Goal: Task Accomplishment & Management: Use online tool/utility

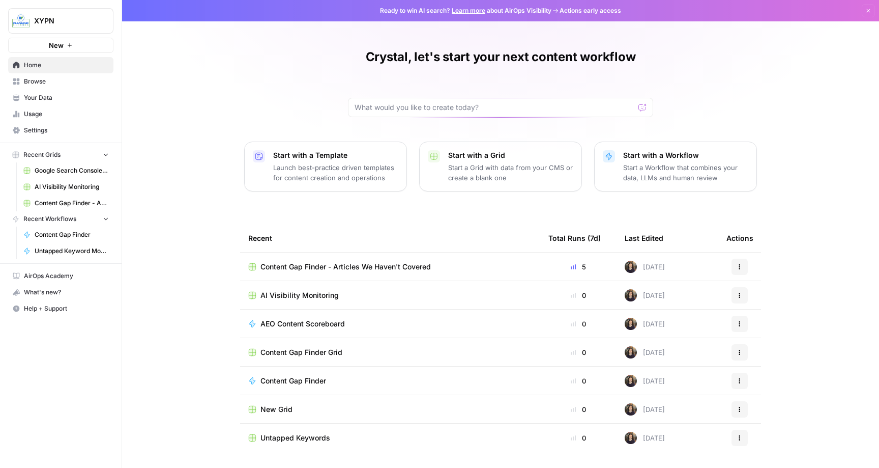
click at [316, 266] on span "Content Gap Finder - Articles We Haven't Covered" at bounding box center [346, 267] width 170 height 10
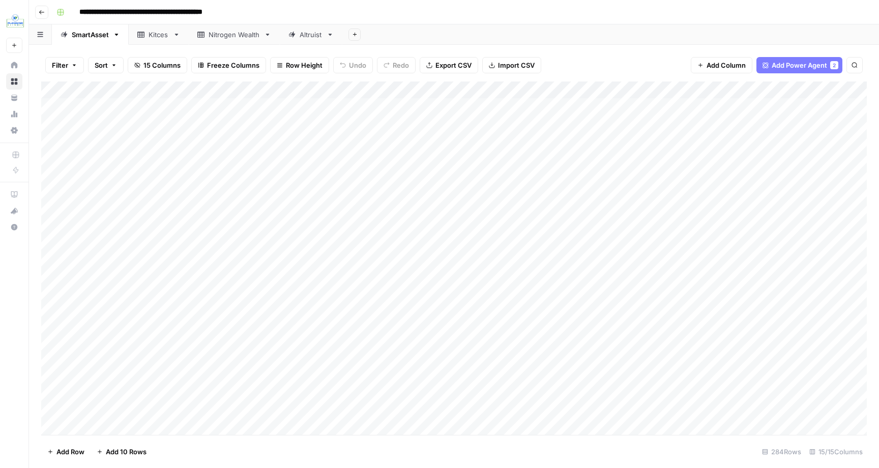
click at [122, 123] on div "Add Column" at bounding box center [454, 257] width 826 height 353
click at [151, 106] on div "Add Column" at bounding box center [454, 257] width 826 height 353
click at [151, 106] on textarea "**********" at bounding box center [193, 107] width 235 height 14
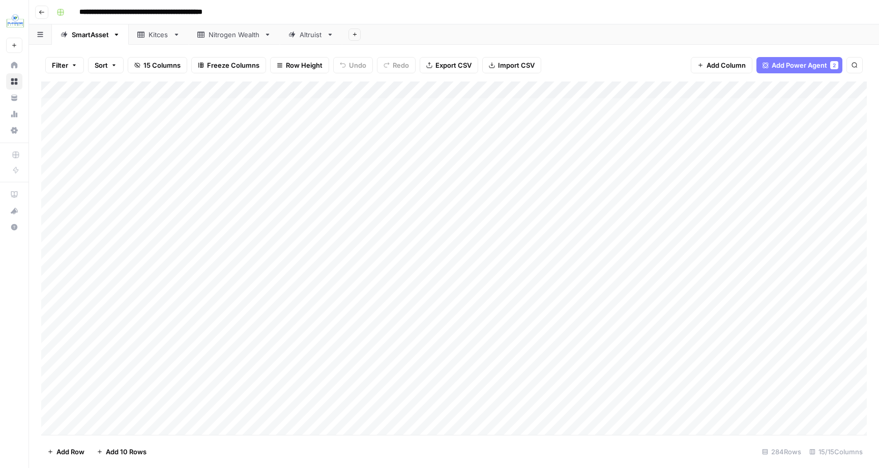
click at [138, 190] on div "Add Column" at bounding box center [454, 257] width 826 height 353
click at [138, 190] on textarea "**********" at bounding box center [193, 194] width 235 height 14
click at [112, 249] on div "Add Column" at bounding box center [454, 257] width 826 height 353
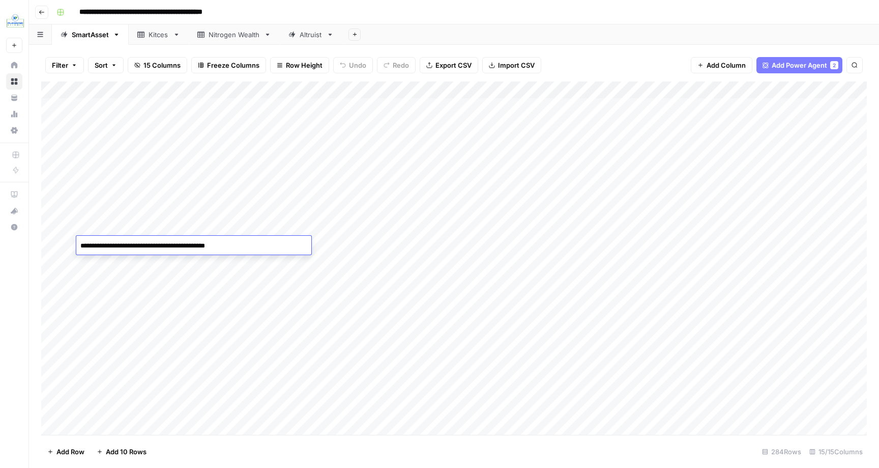
click at [112, 249] on textarea "**********" at bounding box center [193, 246] width 235 height 14
click at [413, 269] on div "Add Column" at bounding box center [454, 257] width 826 height 353
click at [434, 282] on div "Add Column" at bounding box center [454, 257] width 826 height 353
click at [502, 282] on div "Add Column" at bounding box center [454, 257] width 826 height 353
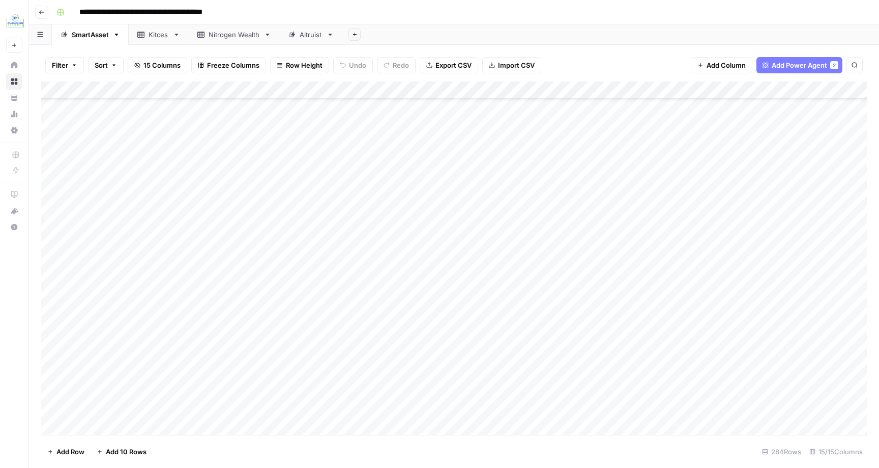
click at [659, 283] on div "Add Column" at bounding box center [454, 257] width 826 height 353
click at [663, 314] on div "Add Column" at bounding box center [454, 257] width 826 height 353
click at [662, 367] on div "Add Column" at bounding box center [454, 257] width 826 height 353
click at [157, 35] on div "Kitces" at bounding box center [159, 35] width 20 height 10
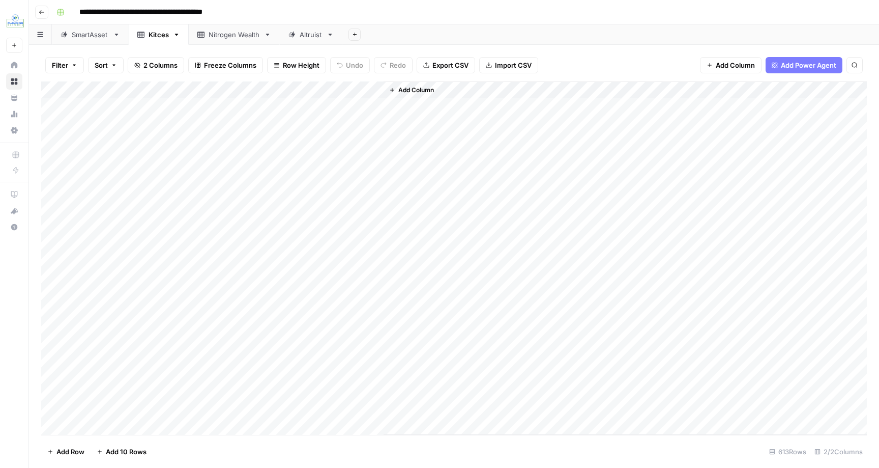
click at [93, 33] on div "SmartAsset" at bounding box center [90, 35] width 37 height 10
click at [157, 35] on div "Kitces" at bounding box center [159, 35] width 20 height 10
click at [407, 89] on span "Add Column" at bounding box center [416, 89] width 36 height 9
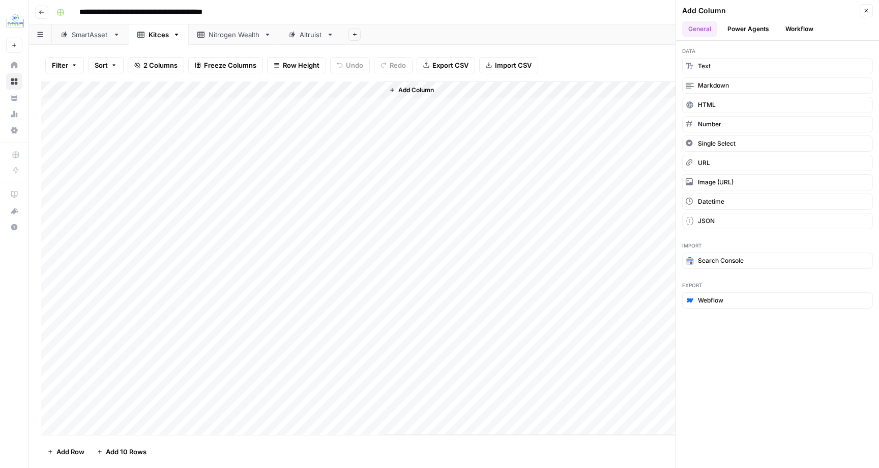
click at [747, 28] on button "Power Agents" at bounding box center [748, 28] width 54 height 15
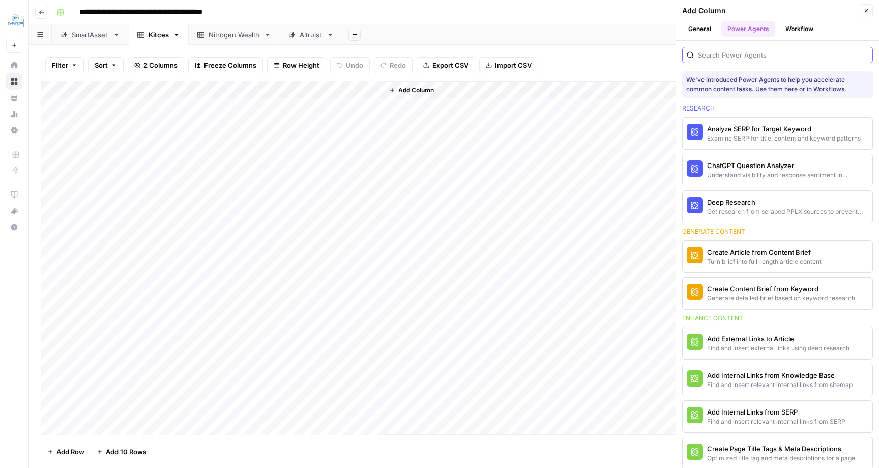
click at [725, 56] on input "search" at bounding box center [783, 55] width 170 height 10
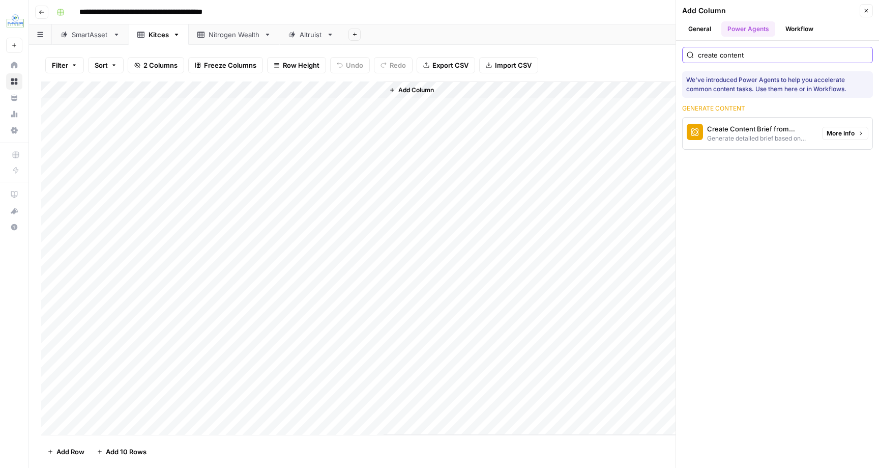
type input "create content"
click at [739, 123] on button "Create Content Brief from Keyword Generate detailed brief based on keyword rese…" at bounding box center [750, 134] width 135 height 32
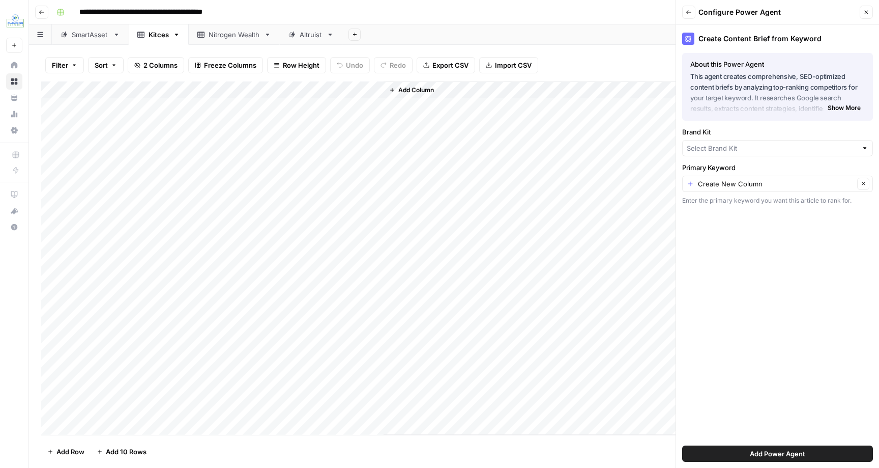
type input "XYPN"
click at [720, 181] on div "Create New Column Clear" at bounding box center [777, 188] width 191 height 16
click at [718, 248] on span "Article Topic" at bounding box center [775, 244] width 169 height 10
type input "Article Topic"
click at [773, 450] on span "Add Power Agent" at bounding box center [777, 453] width 55 height 10
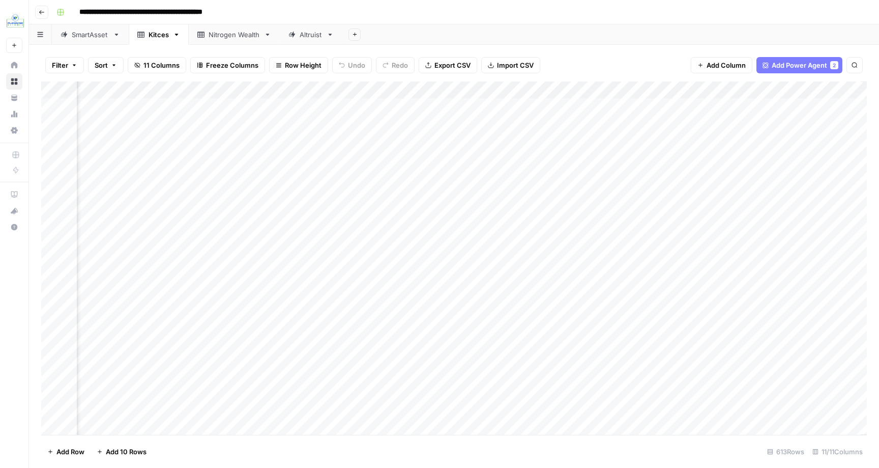
scroll to position [0, 465]
click at [821, 90] on icon "button" at bounding box center [820, 90] width 6 height 6
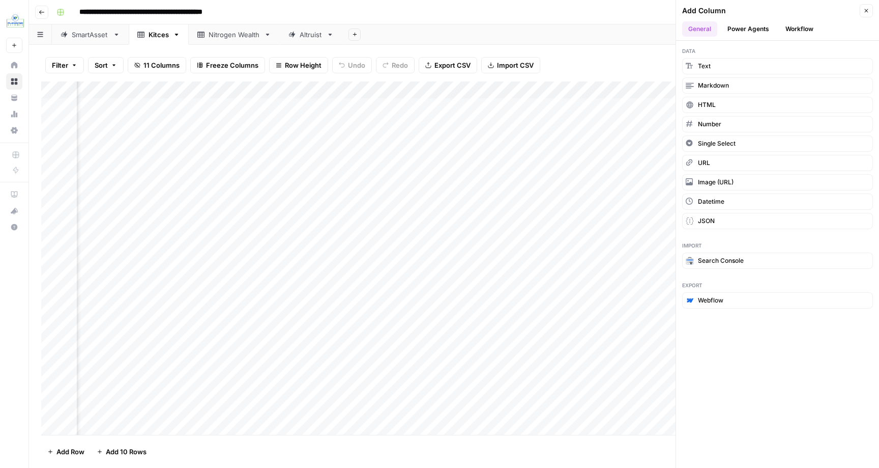
click at [757, 31] on button "Power Agents" at bounding box center [748, 28] width 54 height 15
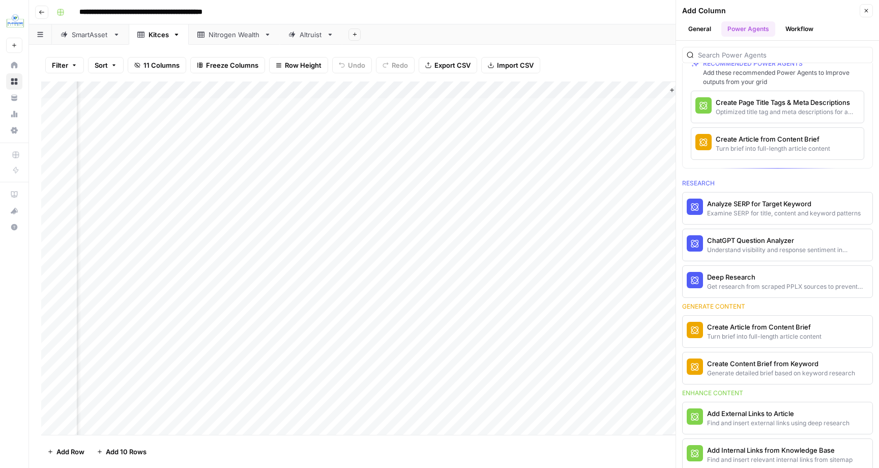
scroll to position [0, 0]
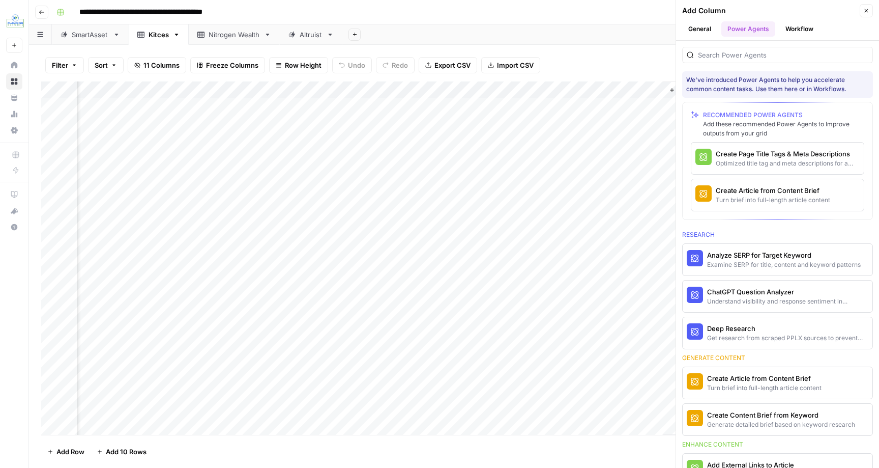
click at [864, 10] on icon "button" at bounding box center [866, 11] width 6 height 6
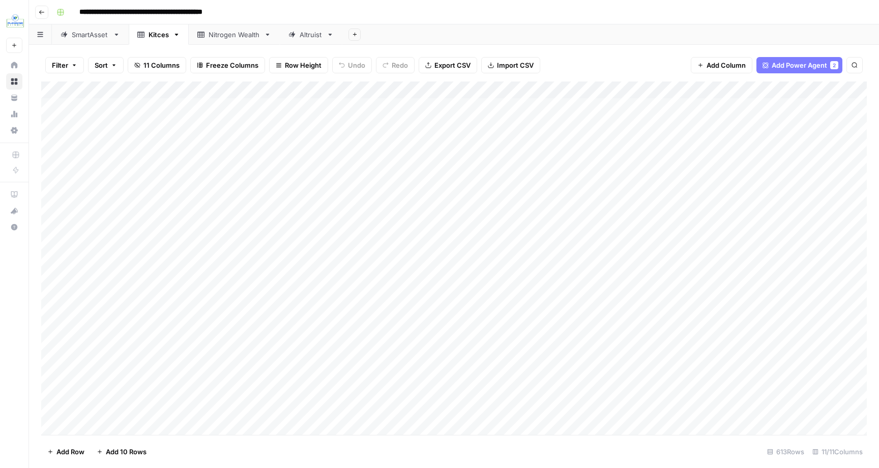
click at [442, 60] on span "Export CSV" at bounding box center [453, 65] width 36 height 10
